Goal: Transaction & Acquisition: Purchase product/service

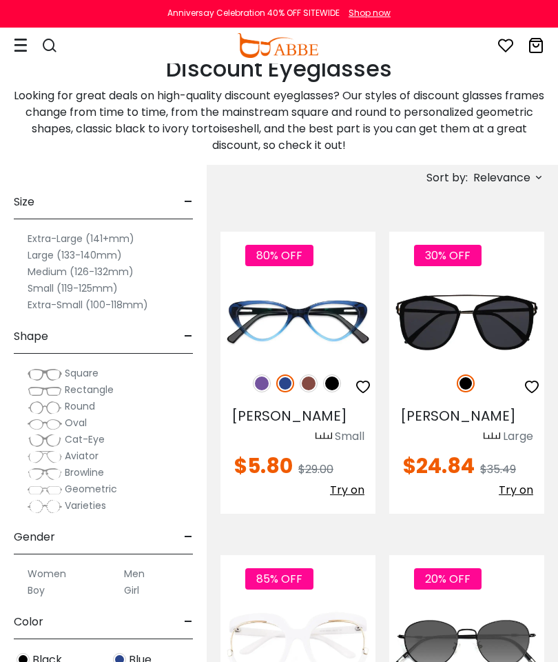
scroll to position [289, 0]
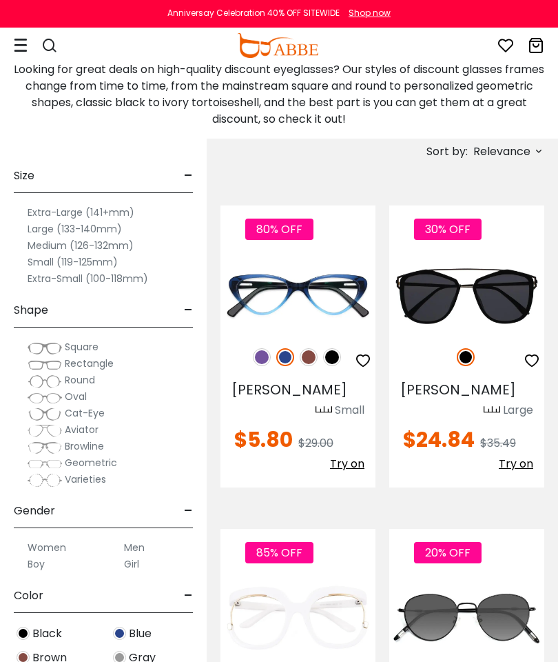
click at [525, 141] on span "Relevance" at bounding box center [502, 151] width 57 height 25
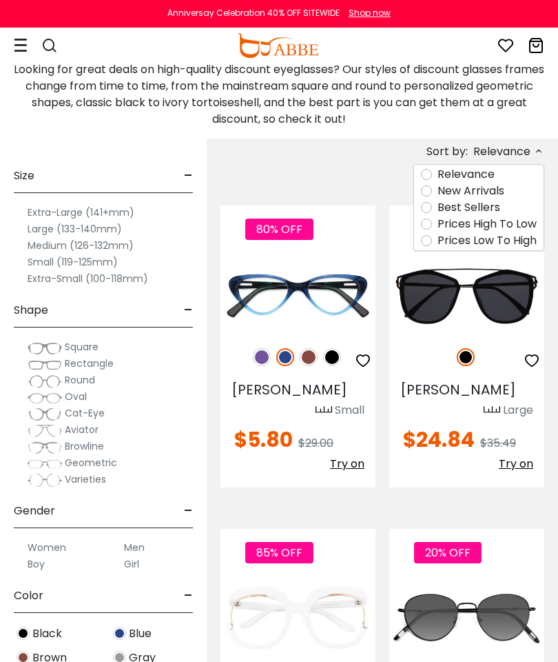
click at [438, 245] on label "Prices Low To High" at bounding box center [487, 240] width 99 height 17
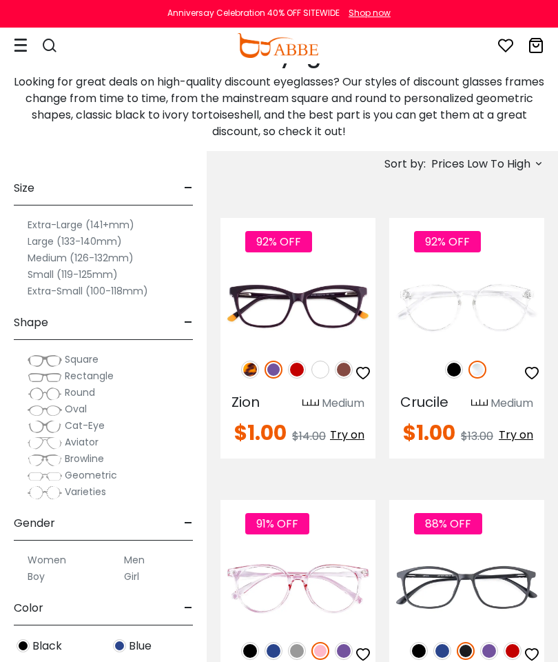
scroll to position [277, 0]
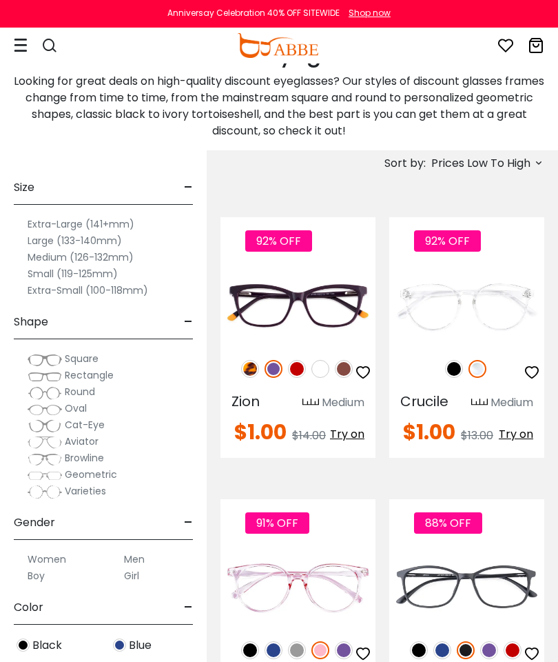
click at [450, 372] on img at bounding box center [454, 369] width 18 height 18
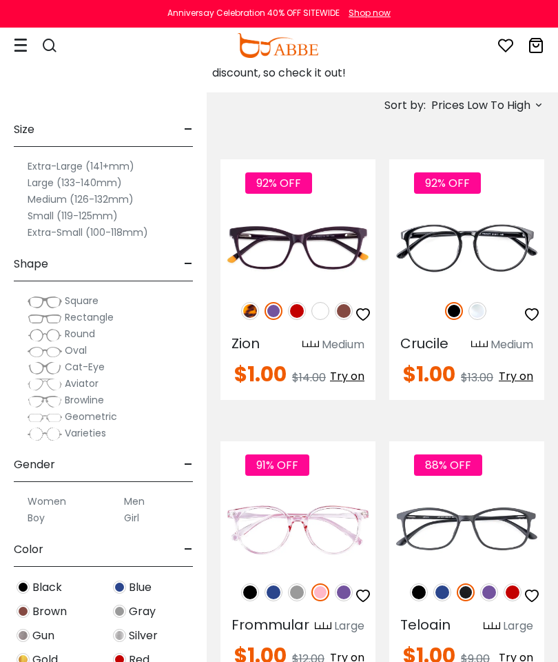
scroll to position [296, 0]
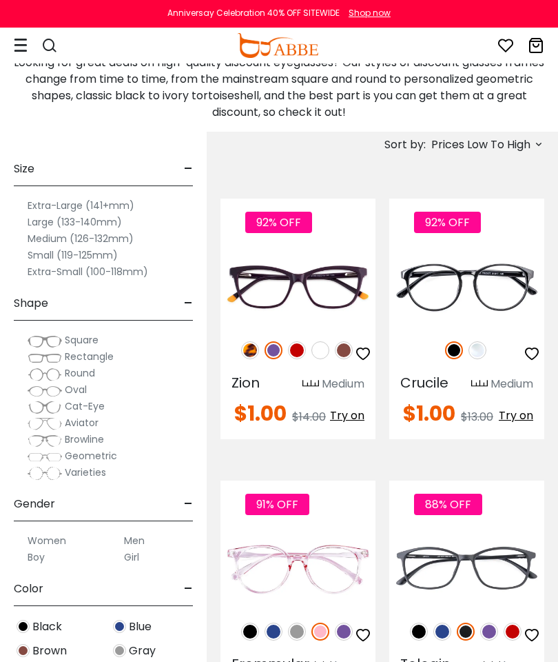
click at [0, 0] on img at bounding box center [0, 0] width 0 height 0
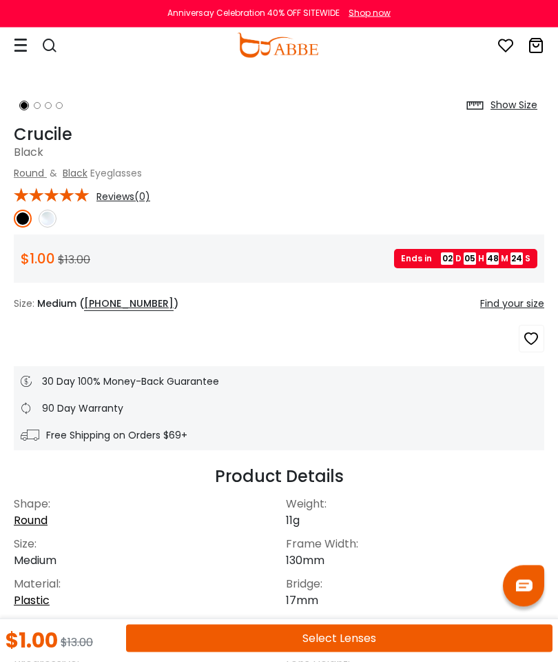
scroll to position [425, 0]
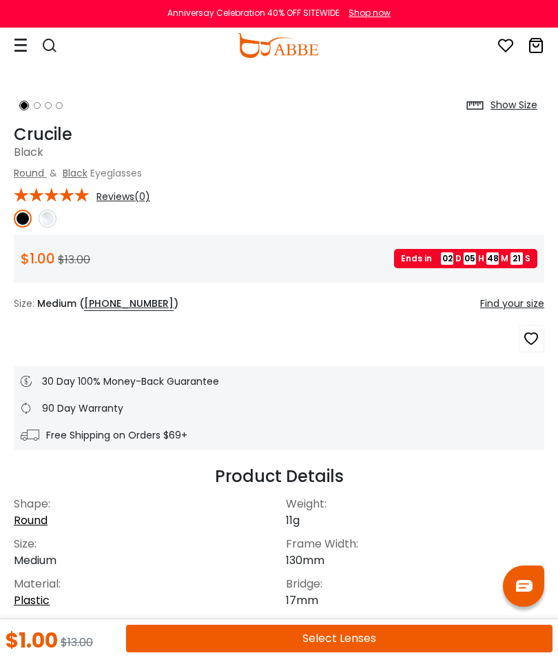
click at [332, 652] on button "Select Lenses" at bounding box center [339, 638] width 427 height 28
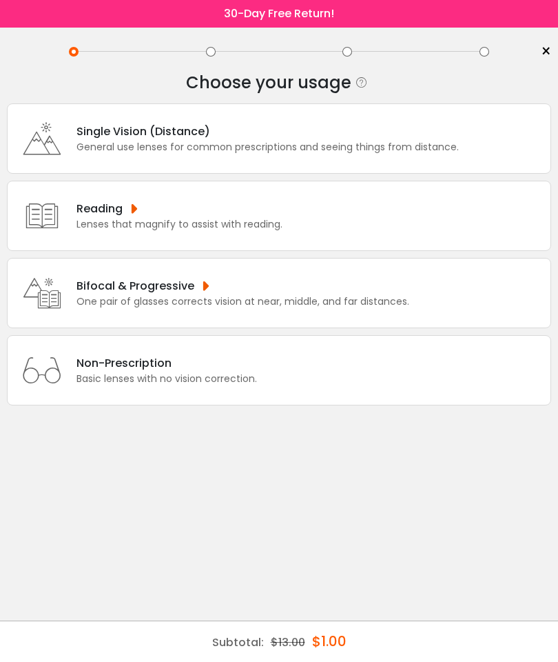
click at [168, 145] on div "General use lenses for common prescriptions and seeing things from distance." at bounding box center [268, 147] width 383 height 14
